Goal: Navigation & Orientation: Find specific page/section

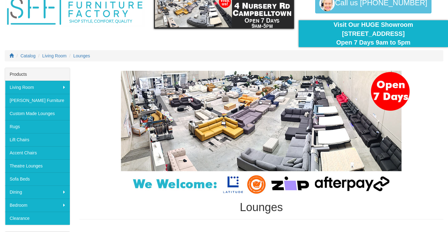
scroll to position [38, 0]
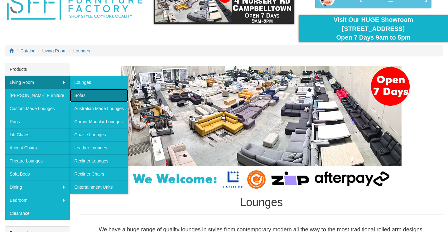
click at [92, 94] on link "Sofas" at bounding box center [99, 95] width 59 height 13
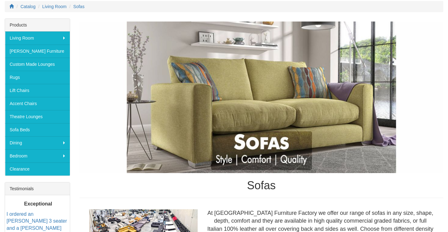
scroll to position [71, 0]
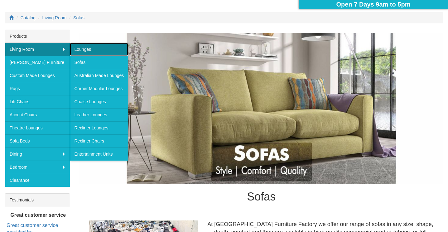
click at [79, 47] on link "Lounges" at bounding box center [99, 49] width 59 height 13
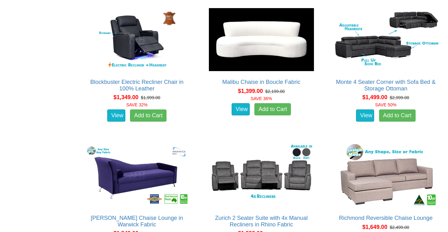
scroll to position [491, 0]
